Goal: Transaction & Acquisition: Purchase product/service

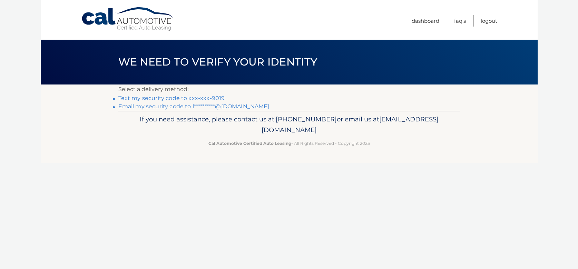
click at [132, 98] on link "Text my security code to xxx-xxx-9019" at bounding box center [171, 98] width 107 height 7
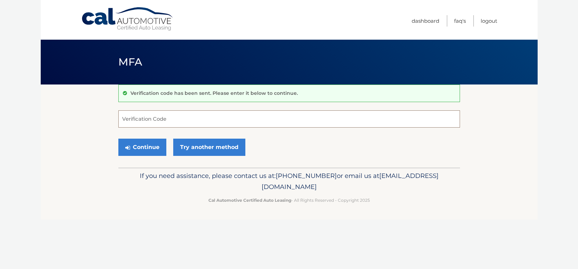
click at [154, 122] on input "Verification Code" at bounding box center [289, 118] width 342 height 17
type input "895517"
click at [154, 146] on button "Continue" at bounding box center [142, 147] width 48 height 17
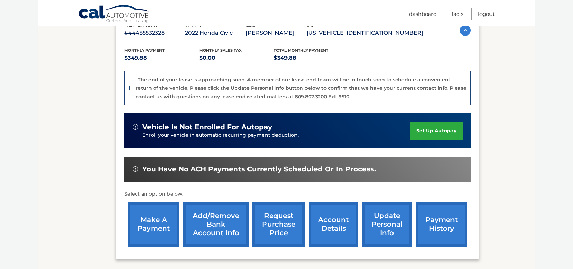
scroll to position [138, 0]
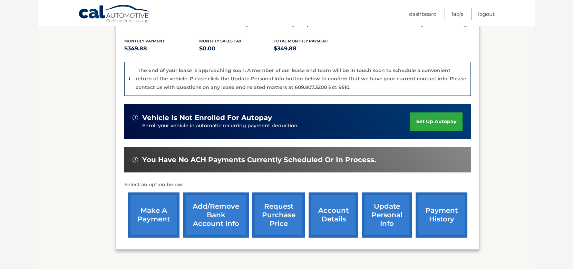
click at [160, 216] on link "make a payment" at bounding box center [154, 215] width 52 height 45
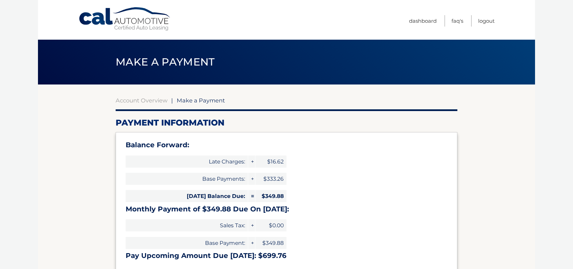
select select "ZjJkMzYzYWItMmFjMC00YWRkLTg2NGUtNTc5NGI3Y2I3NmY5"
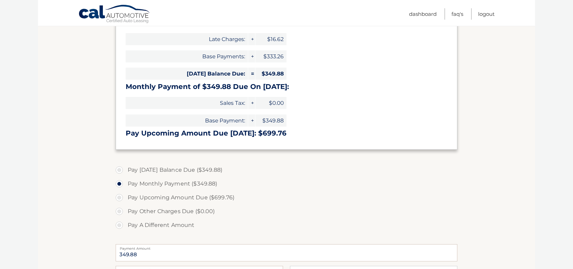
scroll to position [138, 0]
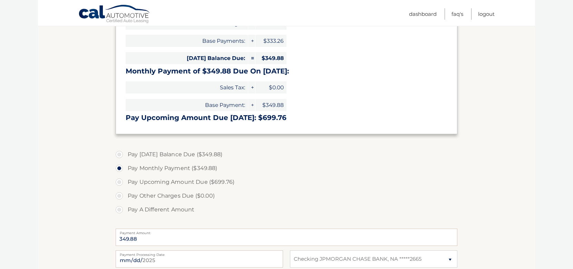
click at [120, 156] on label "Pay Today's Balance Due ($349.88)" at bounding box center [287, 155] width 342 height 14
click at [120, 156] on input "Pay Today's Balance Due ($349.88)" at bounding box center [121, 153] width 7 height 11
radio input "true"
click at [120, 168] on label "Pay Monthly Payment ($349.88)" at bounding box center [287, 169] width 342 height 14
click at [120, 168] on input "Pay Monthly Payment ($349.88)" at bounding box center [121, 167] width 7 height 11
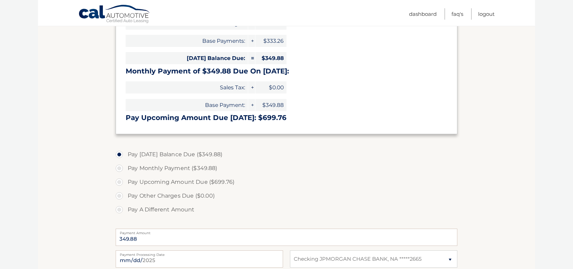
radio input "true"
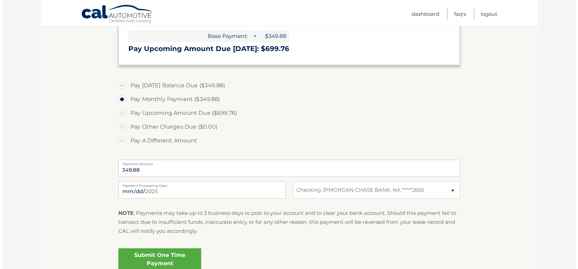
scroll to position [242, 0]
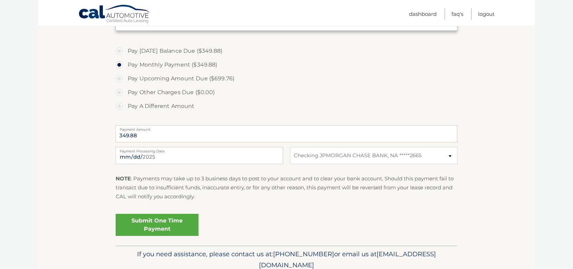
click at [157, 224] on link "Submit One Time Payment" at bounding box center [157, 225] width 83 height 22
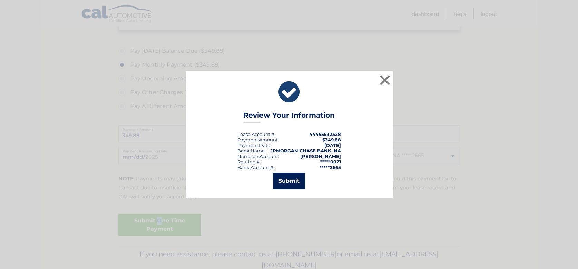
click at [294, 183] on button "Submit" at bounding box center [289, 181] width 32 height 17
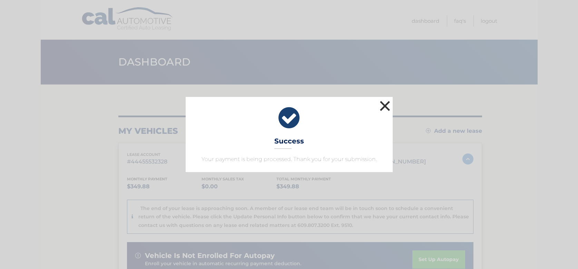
click at [384, 105] on button "×" at bounding box center [385, 106] width 14 height 14
